Goal: Task Accomplishment & Management: Manage account settings

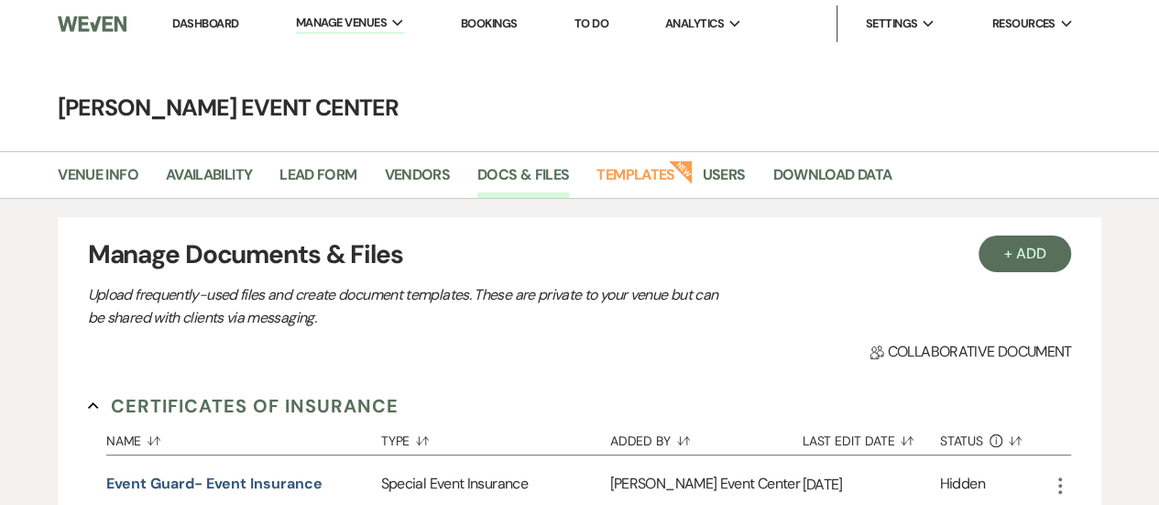
click at [206, 34] on li "Dashboard" at bounding box center [205, 23] width 84 height 37
click at [218, 23] on link "Dashboard" at bounding box center [205, 24] width 66 height 16
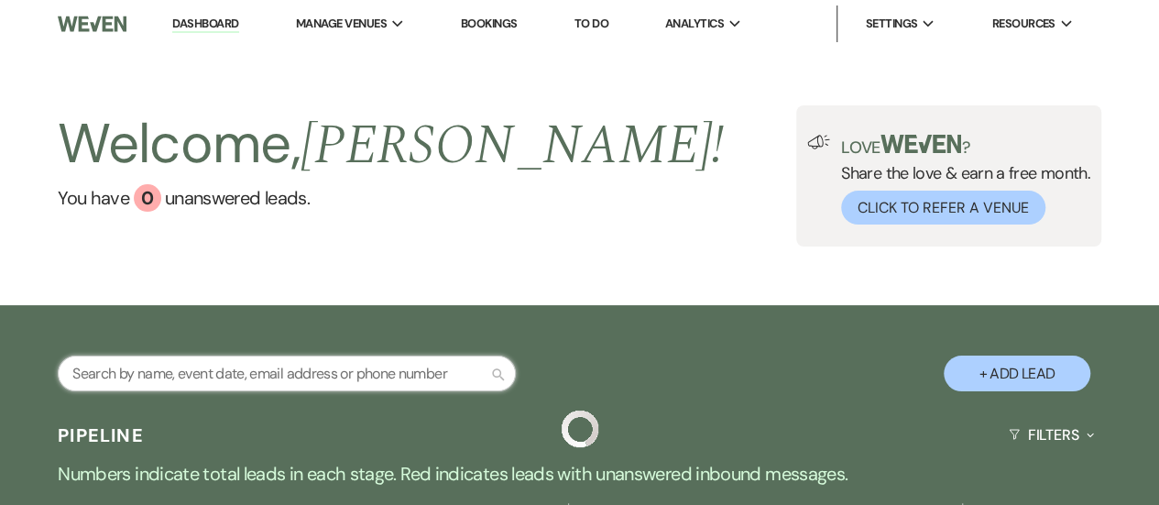
click at [251, 374] on input "text" at bounding box center [287, 373] width 458 height 36
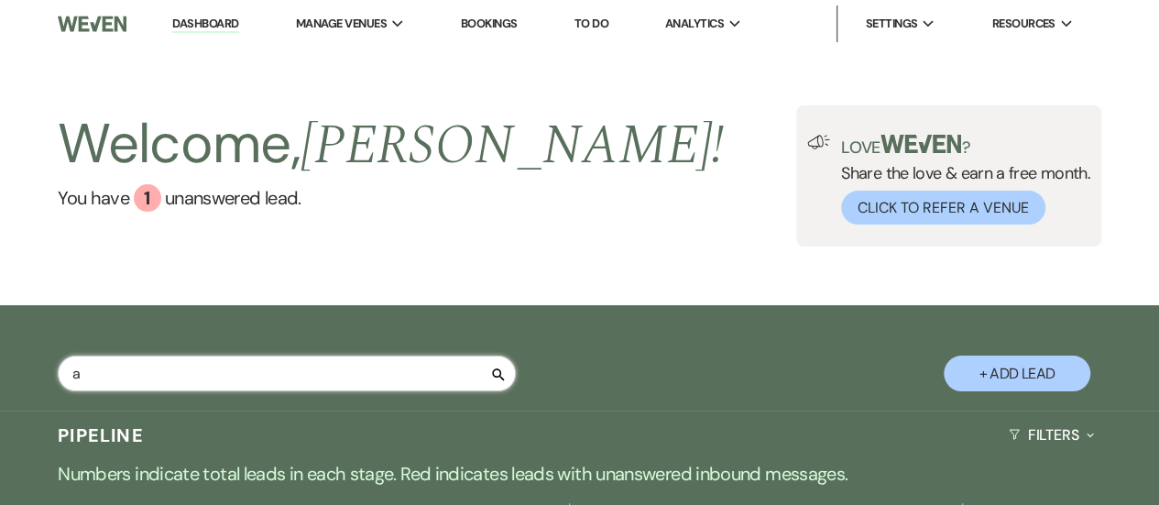
click at [290, 363] on input "a" at bounding box center [287, 373] width 458 height 36
type input "[PERSON_NAME]"
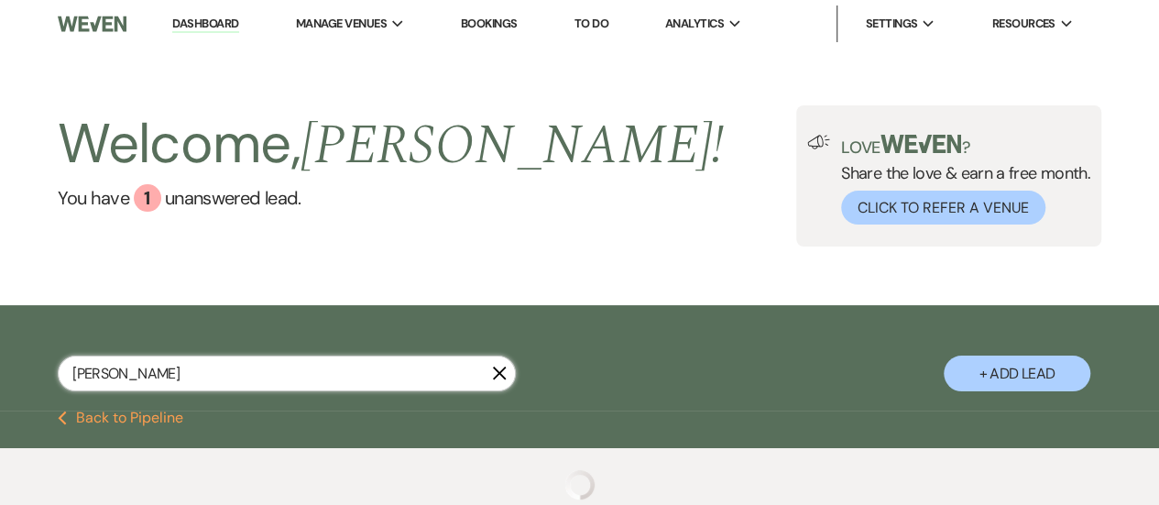
select select "8"
select select "1"
type input "[PERSON_NAME]"
select select "8"
select select "1"
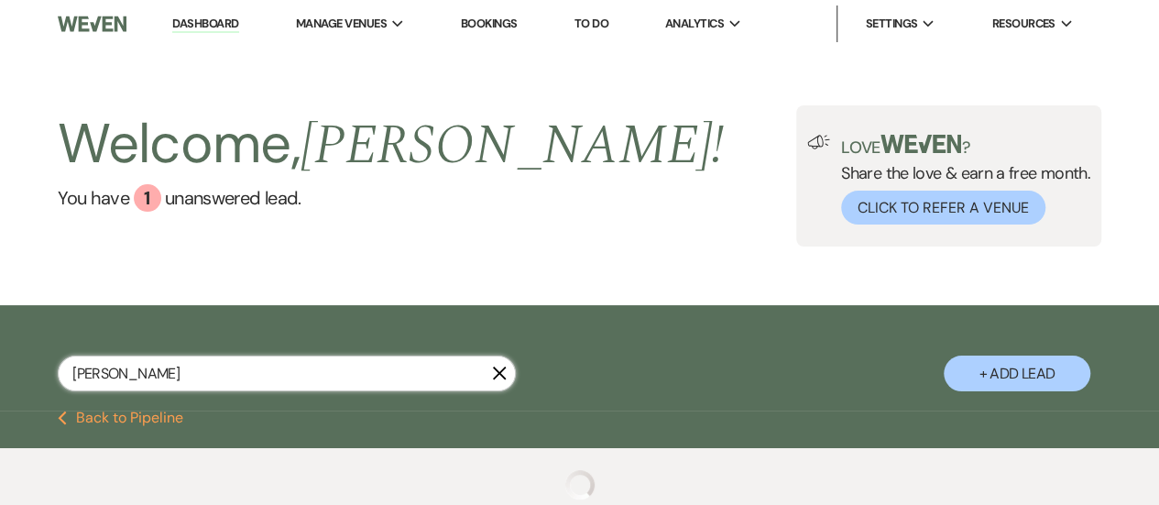
select select "8"
select select "1"
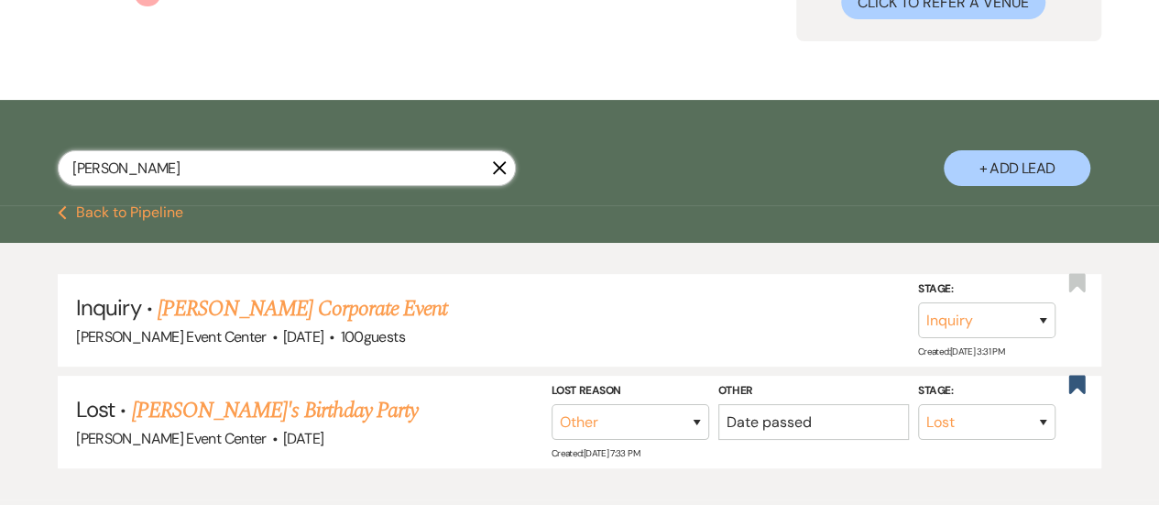
scroll to position [244, 0]
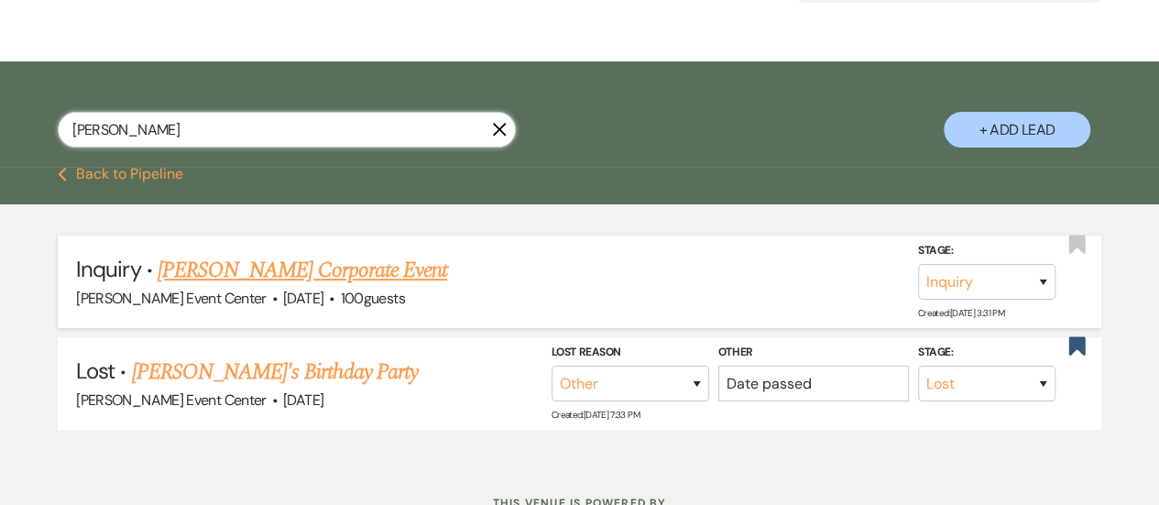
type input "[PERSON_NAME]"
click at [343, 270] on link "[PERSON_NAME] Corporate Event" at bounding box center [302, 270] width 289 height 33
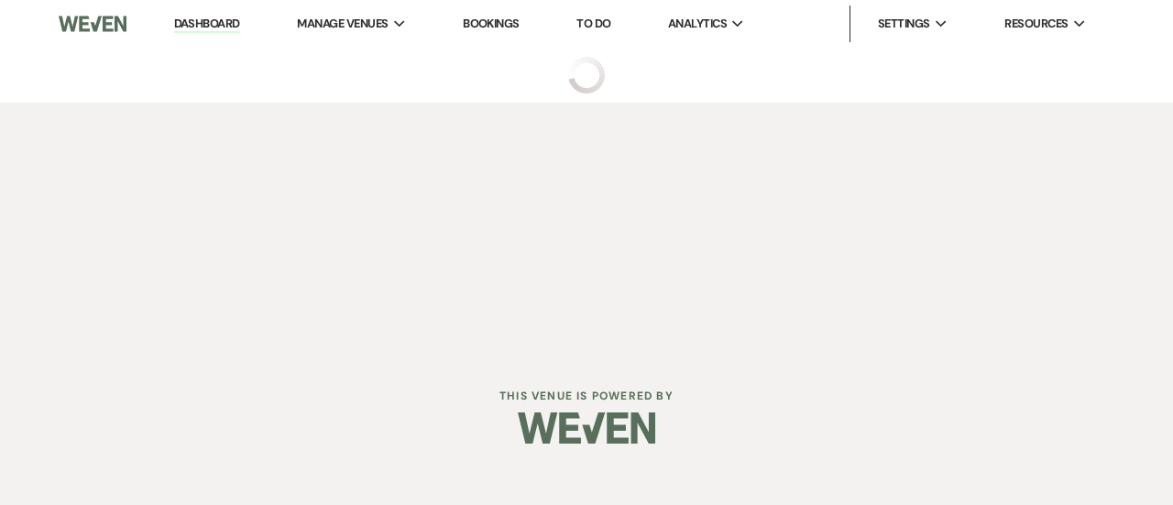
select select "12"
select select "9"
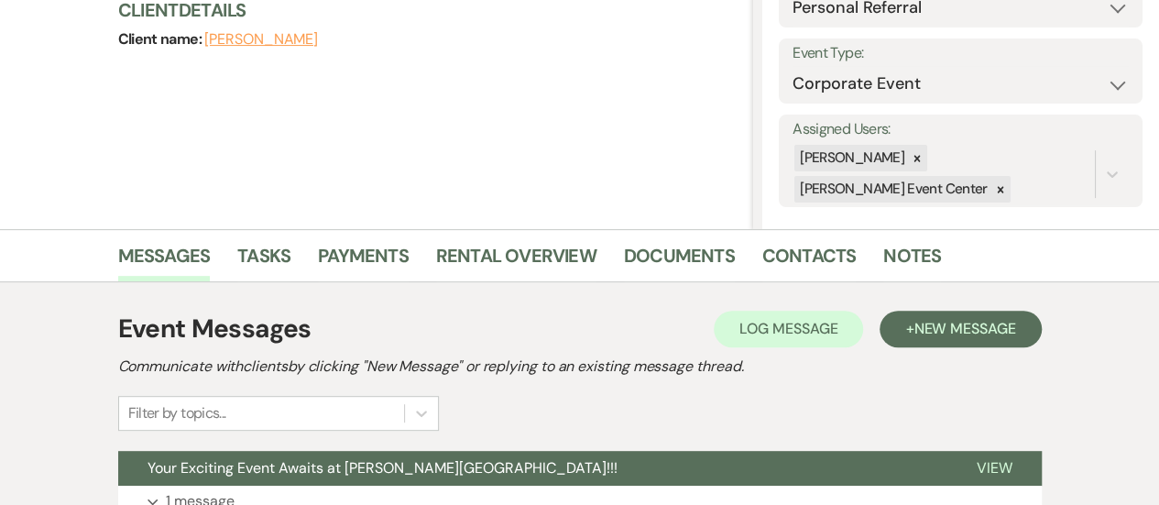
scroll to position [387, 0]
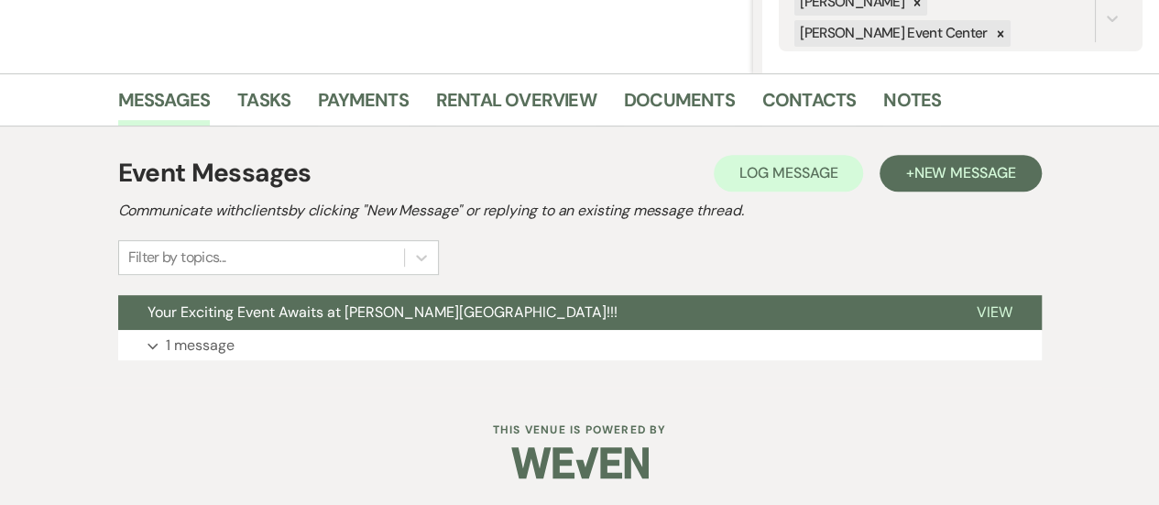
click at [999, 292] on div "Event Messages Log Log Message + New Message Communicate with clients by clicki…" at bounding box center [579, 257] width 923 height 224
click at [982, 324] on button "View" at bounding box center [994, 312] width 94 height 35
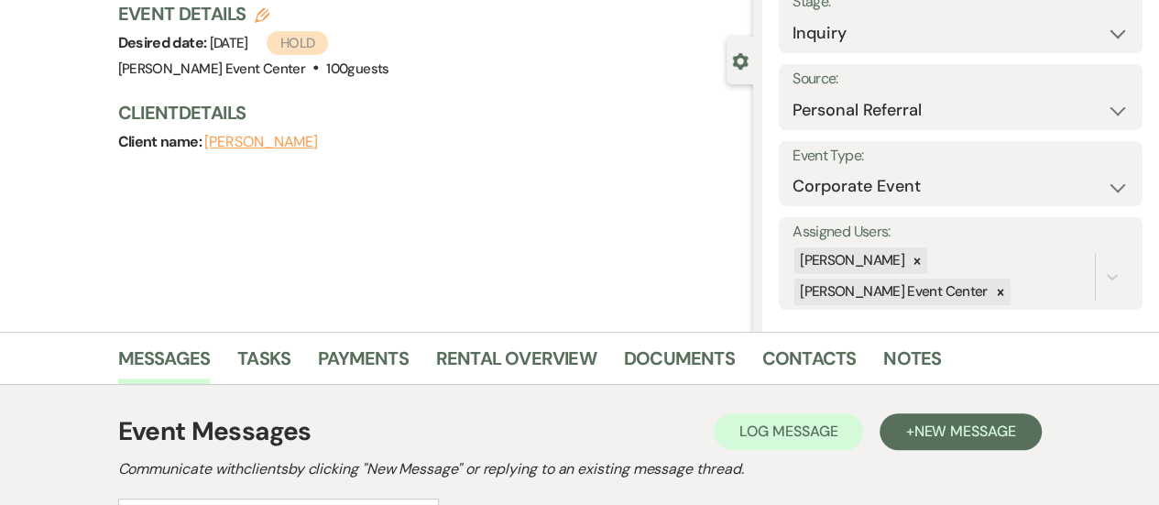
scroll to position [126, 0]
